Goal: Check status: Check status

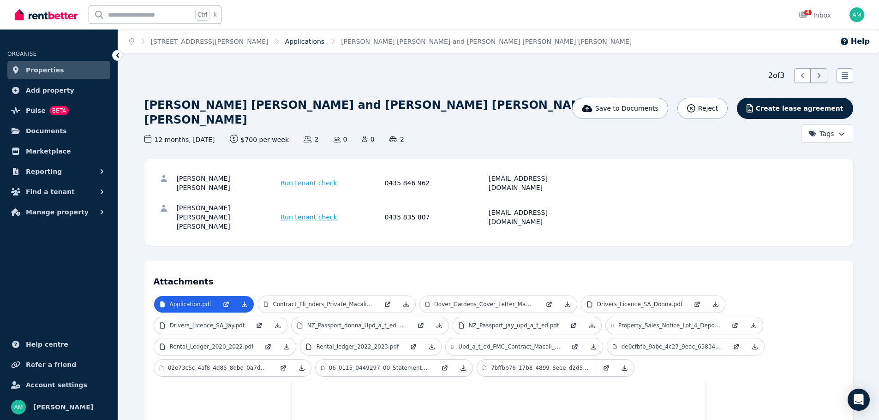
click at [285, 41] on link "Applications" at bounding box center [305, 41] width 40 height 7
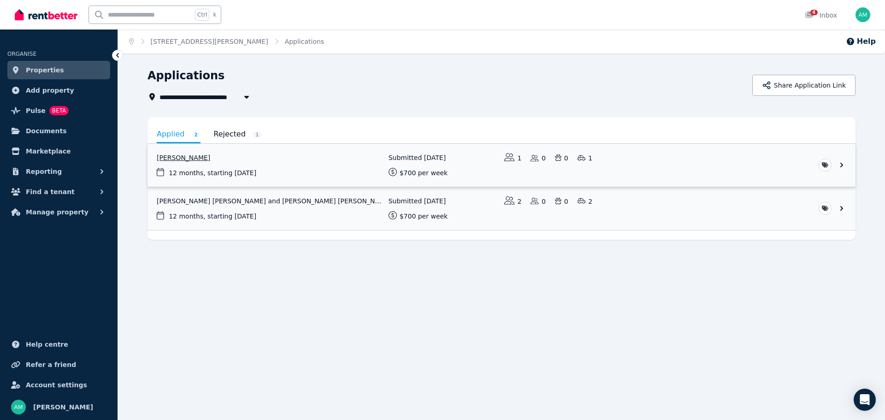
click at [254, 156] on link "View application: Renee Brown" at bounding box center [502, 165] width 708 height 43
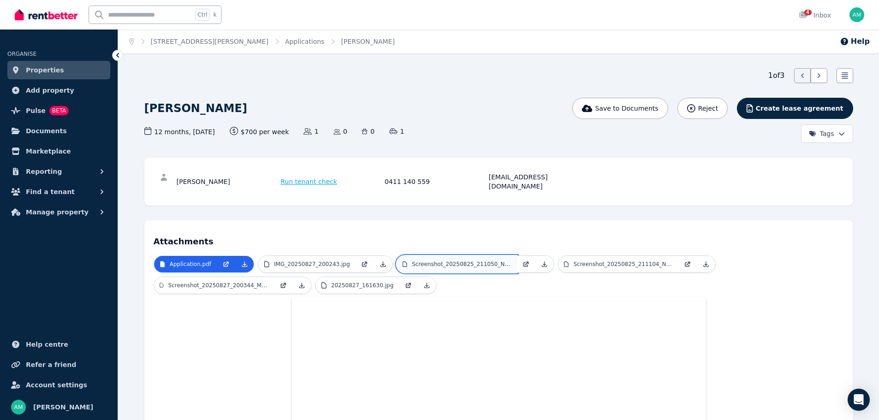
click at [436, 261] on p "Screenshot_20250825_211050_NAB.jpg" at bounding box center [462, 264] width 100 height 7
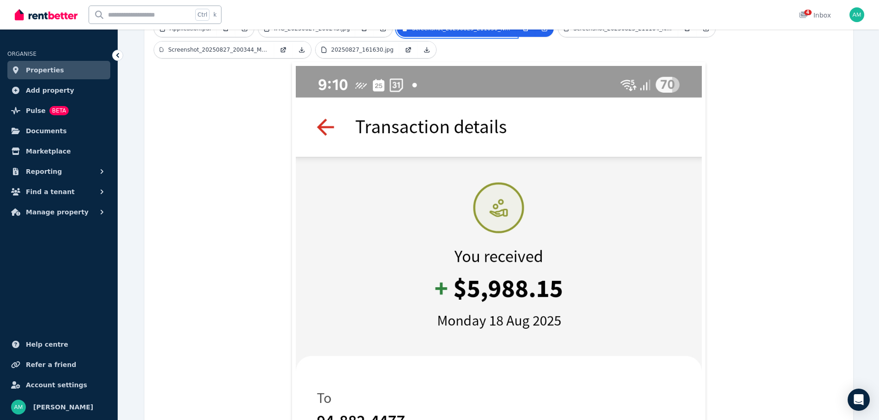
scroll to position [184, 0]
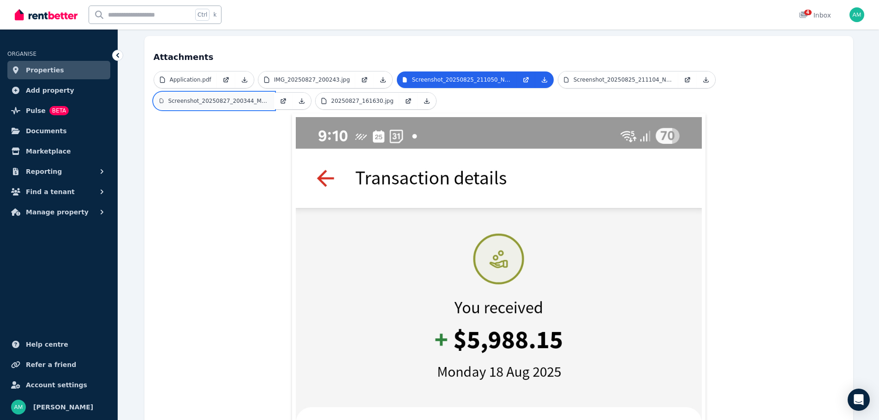
click at [211, 97] on p "Screenshot_20250827_200344_Medicare.jpg" at bounding box center [218, 100] width 100 height 7
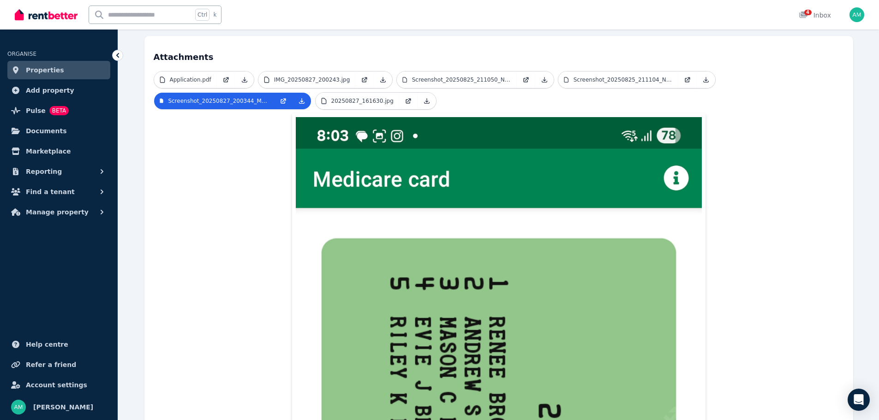
click at [592, 71] on link "Screenshot_20250825_211104_NAB.jpg" at bounding box center [618, 79] width 120 height 17
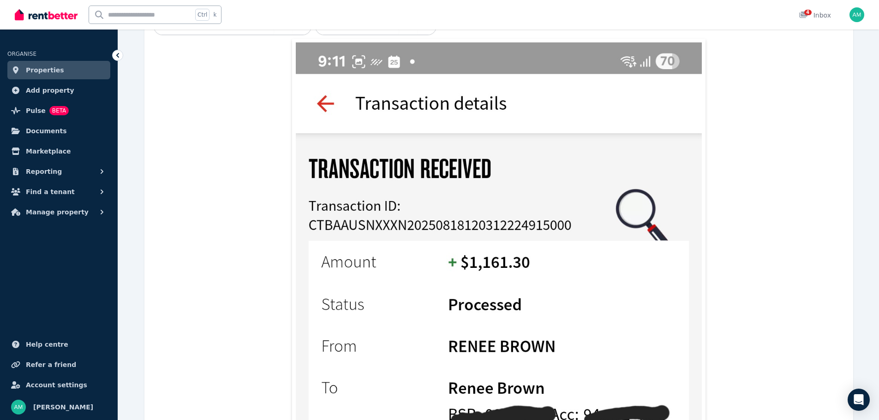
scroll to position [0, 0]
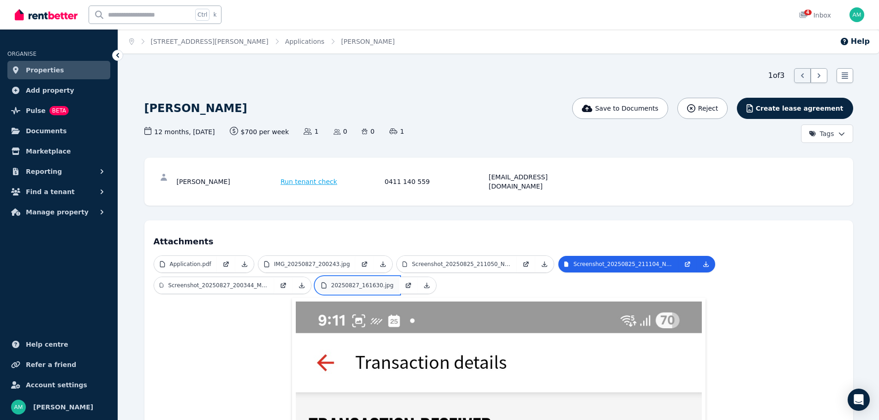
click at [361, 282] on p "20250827_161630.jpg" at bounding box center [362, 285] width 62 height 7
